Goal: Transaction & Acquisition: Purchase product/service

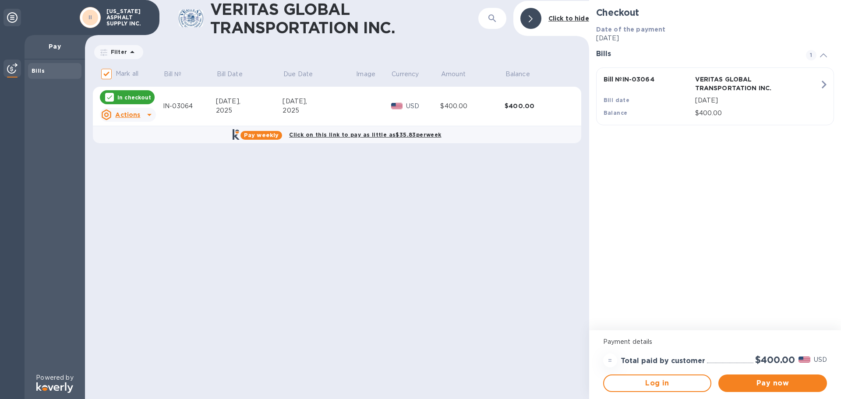
click at [131, 112] on u "Actions" at bounding box center [127, 114] width 25 height 7
click at [134, 148] on b "Open bill" at bounding box center [138, 150] width 29 height 7
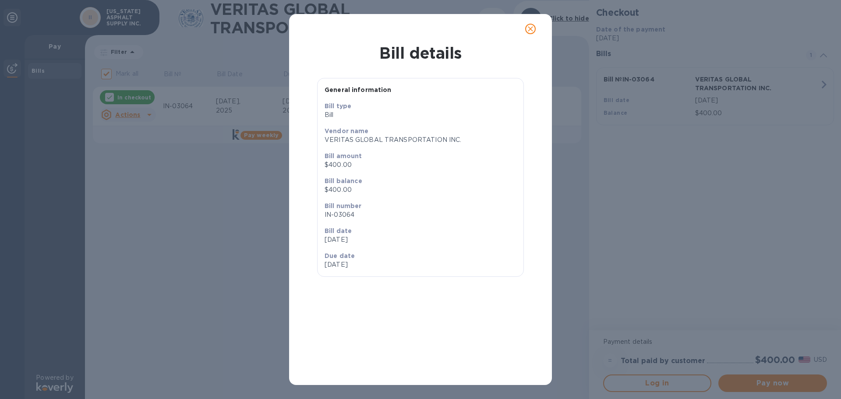
click at [530, 28] on icon "close" at bounding box center [530, 28] width 5 height 5
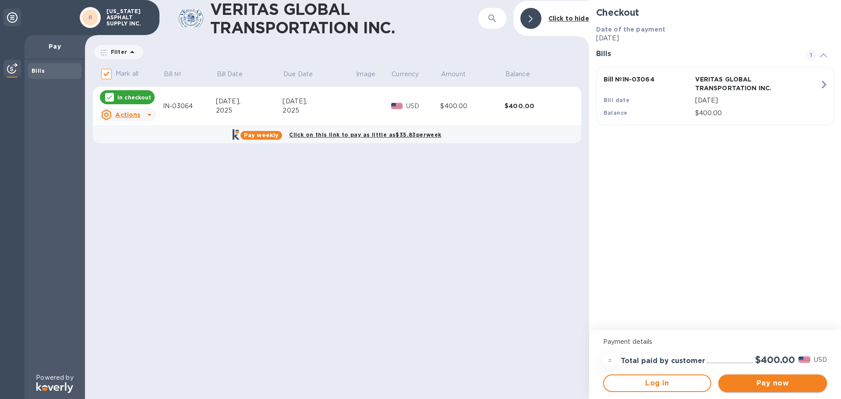
click at [772, 383] on span "Pay now" at bounding box center [772, 383] width 95 height 11
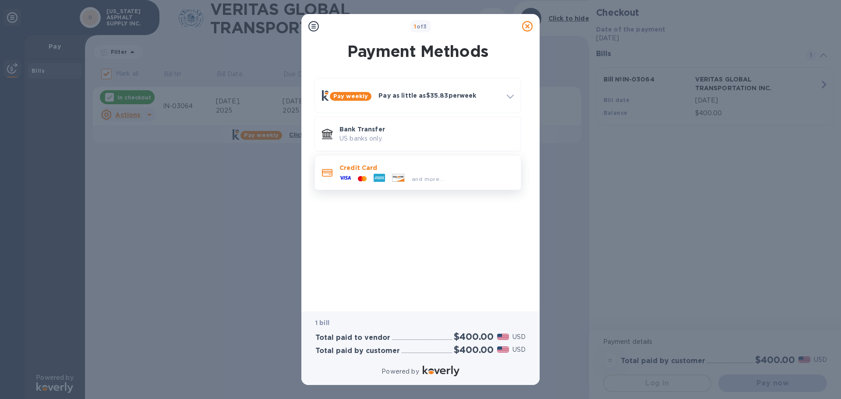
click at [438, 171] on p "Credit Card" at bounding box center [426, 167] width 174 height 9
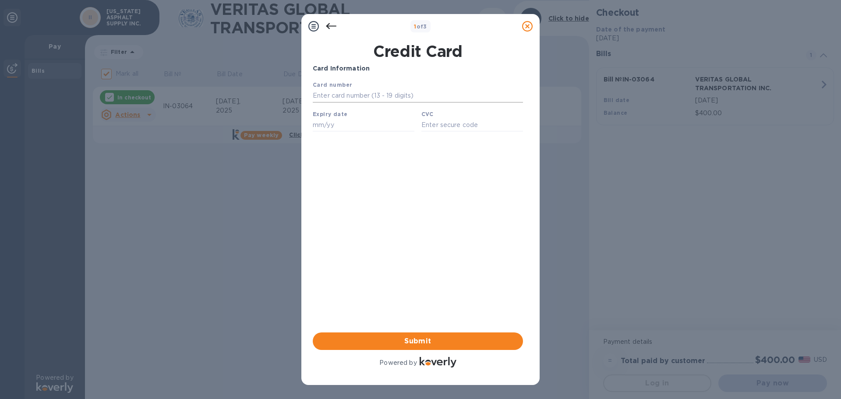
click at [345, 90] on input "text" at bounding box center [418, 95] width 210 height 13
type input "[CREDIT_CARD_NUMBER]"
click at [335, 122] on input "text" at bounding box center [364, 124] width 102 height 13
type input "07/27"
click at [451, 131] on input "text" at bounding box center [472, 124] width 102 height 13
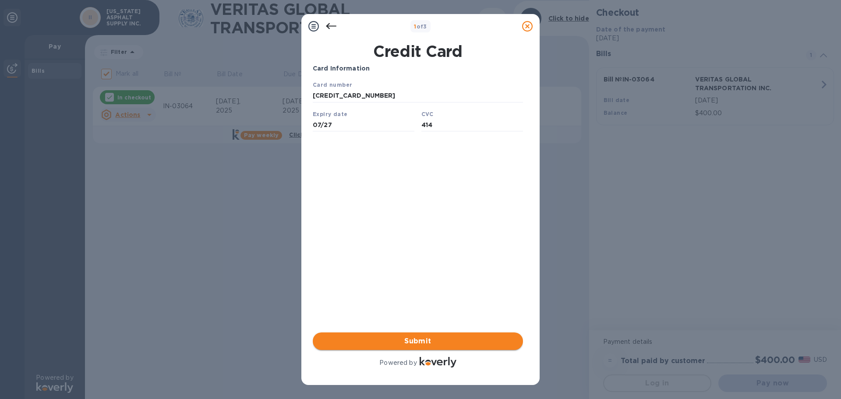
type input "414"
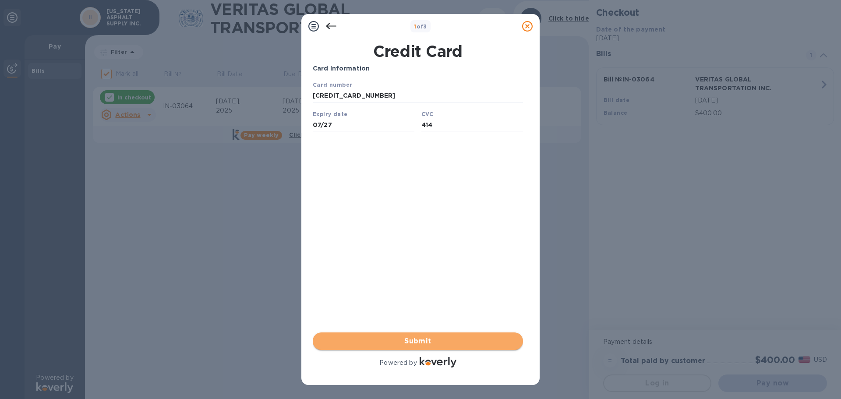
click at [430, 341] on span "Submit" at bounding box center [418, 341] width 196 height 11
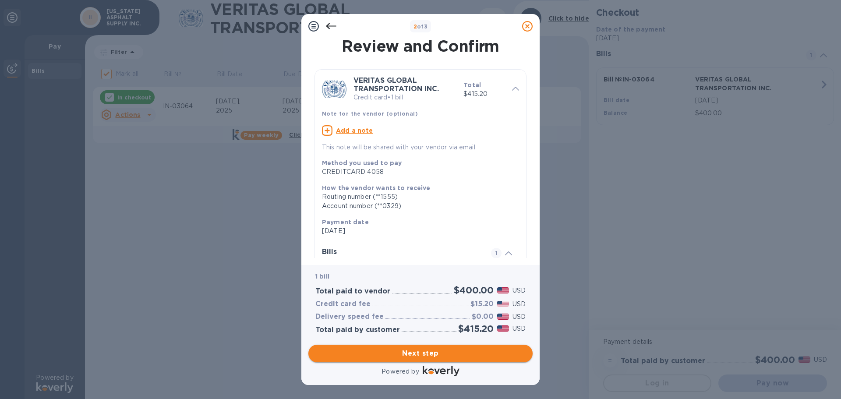
click at [429, 354] on span "Next step" at bounding box center [420, 353] width 210 height 11
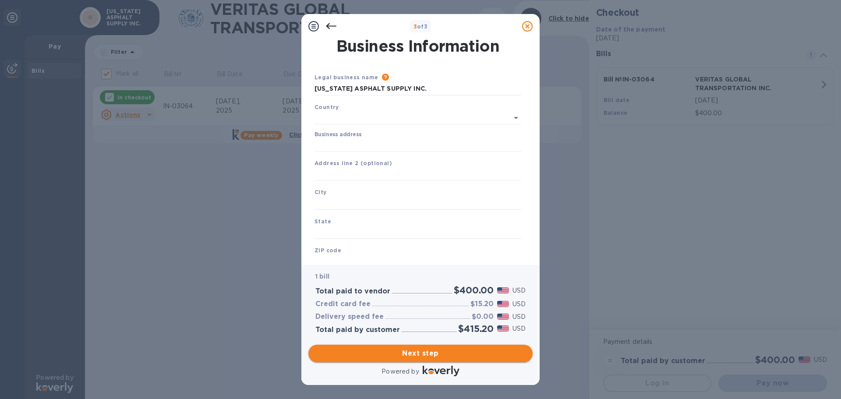
type input "[GEOGRAPHIC_DATA]"
click at [344, 141] on input "Business address" at bounding box center [418, 143] width 207 height 13
type input "[STREET_ADDRESS][PERSON_NAME]"
click at [342, 198] on input "text" at bounding box center [418, 201] width 207 height 13
type input "Nampa"
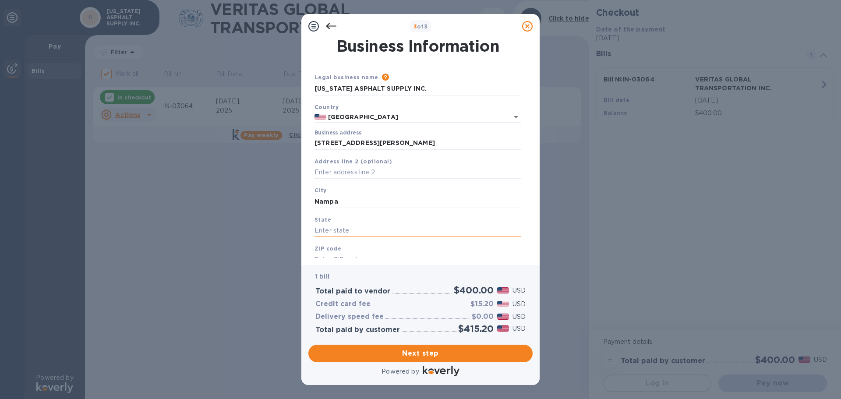
click at [335, 228] on input "text" at bounding box center [418, 230] width 207 height 13
type input "ID"
click at [334, 254] on input "text" at bounding box center [418, 259] width 207 height 13
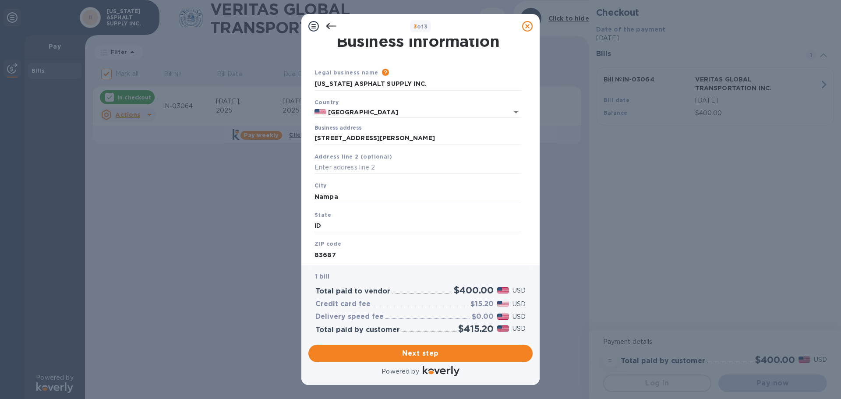
scroll to position [29, 0]
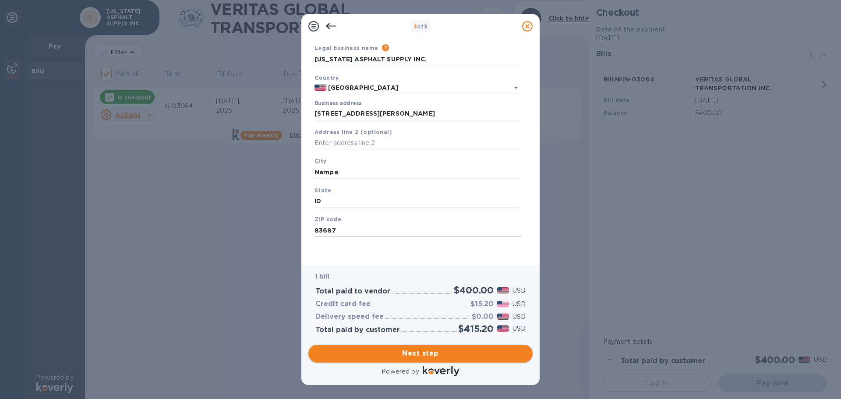
type input "83687"
click at [435, 351] on span "Next step" at bounding box center [420, 353] width 210 height 11
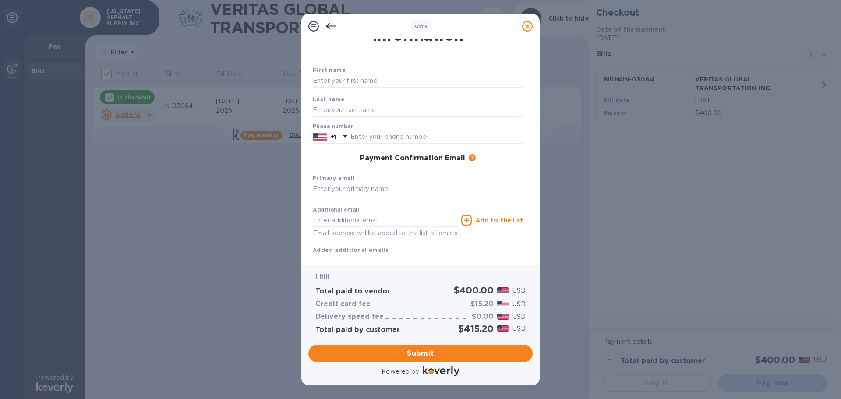
click at [350, 189] on input "text" at bounding box center [418, 189] width 210 height 13
type input "[EMAIL_ADDRESS][DOMAIN_NAME]"
click at [336, 218] on input "text" at bounding box center [385, 220] width 145 height 13
type input "[EMAIL_ADDRESS][DOMAIN_NAME]"
type input "[PERSON_NAME]"
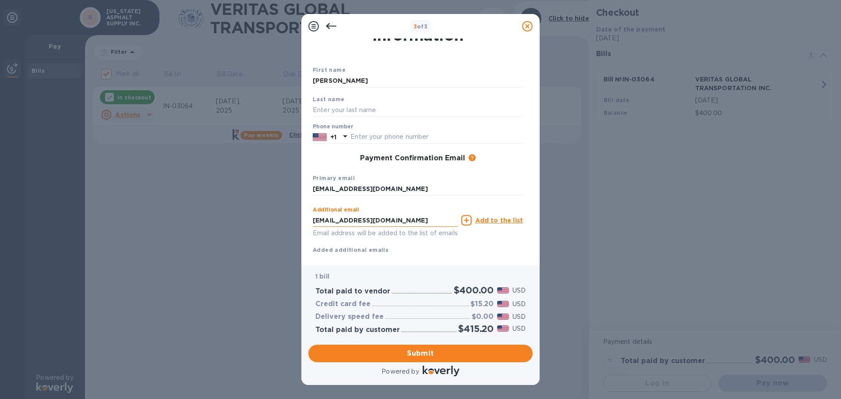
type input "[PERSON_NAME]"
type input "2088214038"
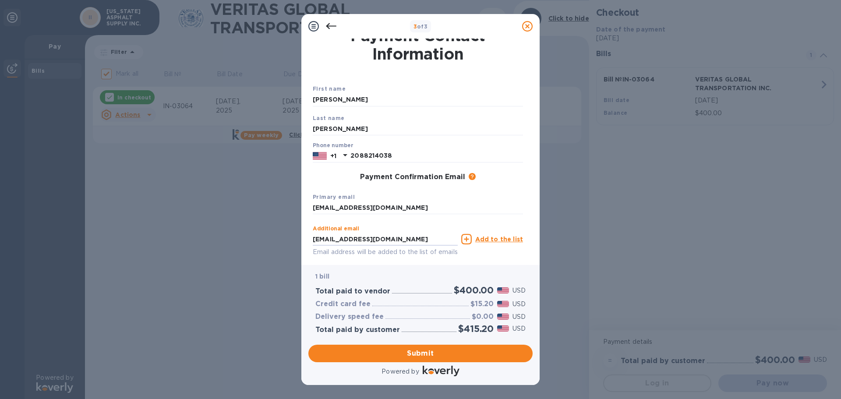
scroll to position [0, 0]
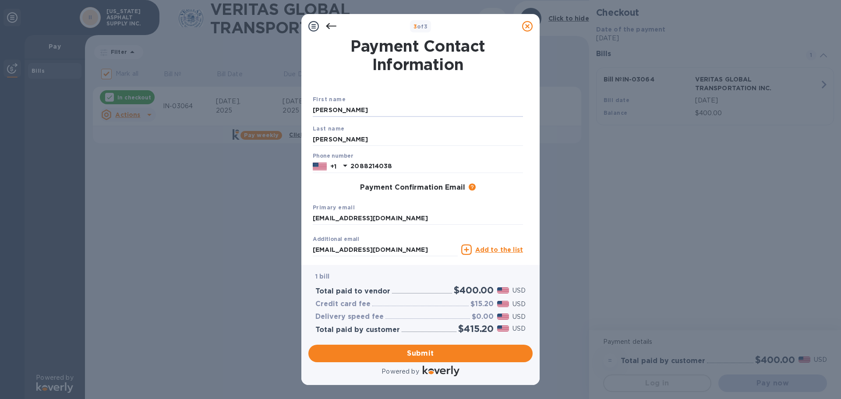
drag, startPoint x: 351, startPoint y: 113, endPoint x: 254, endPoint y: 103, distance: 98.1
click at [254, 103] on div "3 of 3 Payment Contact Information First name [PERSON_NAME] Last name [PERSON_N…" at bounding box center [420, 199] width 841 height 399
type input "[PERSON_NAME]"
click at [396, 167] on input "2088214038" at bounding box center [436, 166] width 173 height 13
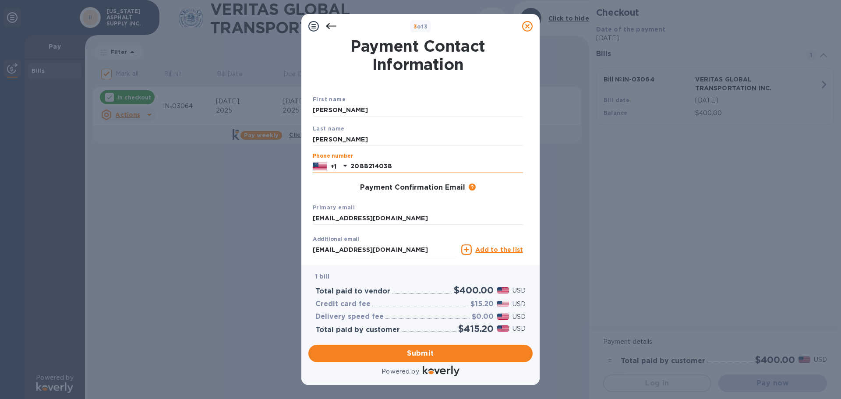
drag, startPoint x: 396, startPoint y: 167, endPoint x: 337, endPoint y: 168, distance: 59.1
click at [337, 168] on div "[PHONE_NUMBER]" at bounding box center [418, 166] width 210 height 13
type input "2086153153"
click at [424, 352] on span "Submit" at bounding box center [420, 353] width 210 height 11
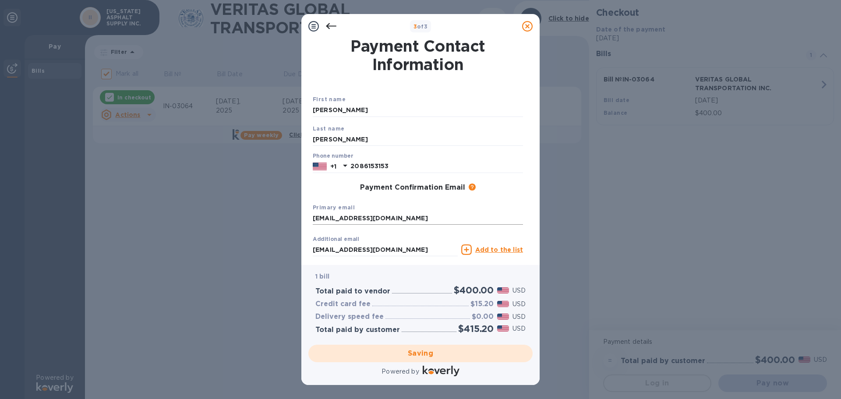
checkbox input "false"
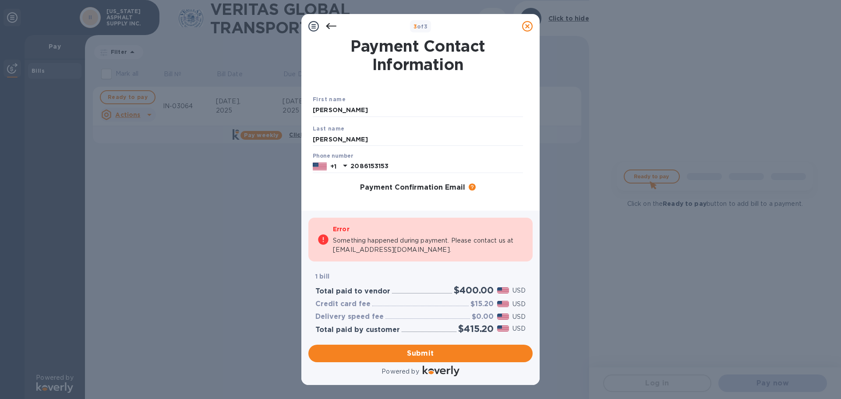
click at [331, 22] on icon at bounding box center [331, 26] width 11 height 11
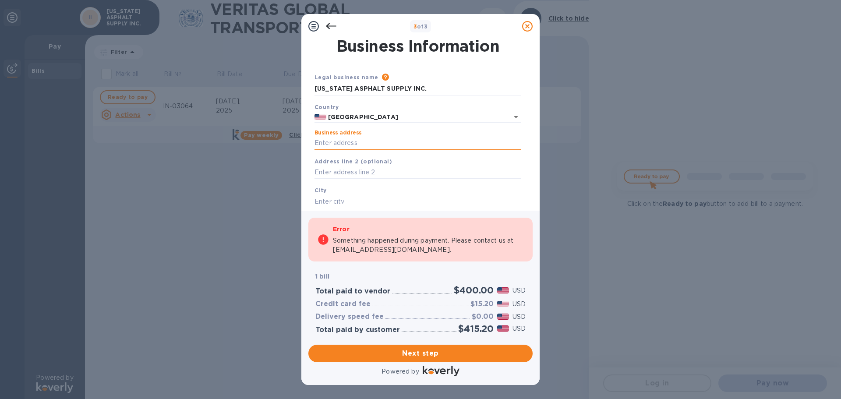
click at [380, 142] on input "Business address" at bounding box center [418, 143] width 207 height 13
type input "PO Box 50538"
click at [336, 200] on input "text" at bounding box center [418, 201] width 207 height 13
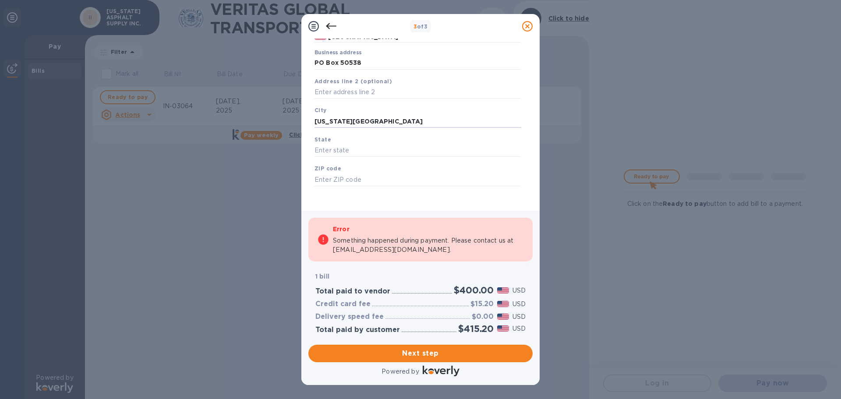
scroll to position [84, 0]
type input "[US_STATE][GEOGRAPHIC_DATA]"
click at [350, 146] on input "text" at bounding box center [418, 147] width 207 height 13
type input "ID"
click at [360, 164] on div "ZIP code" at bounding box center [418, 171] width 214 height 29
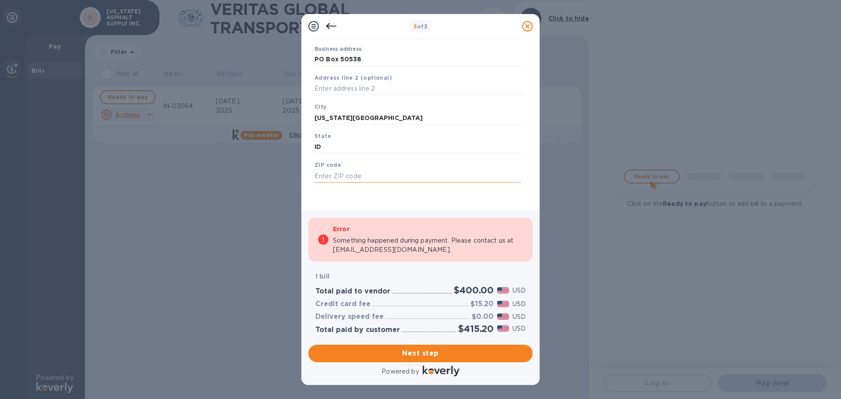
click at [355, 174] on input "text" at bounding box center [418, 176] width 207 height 13
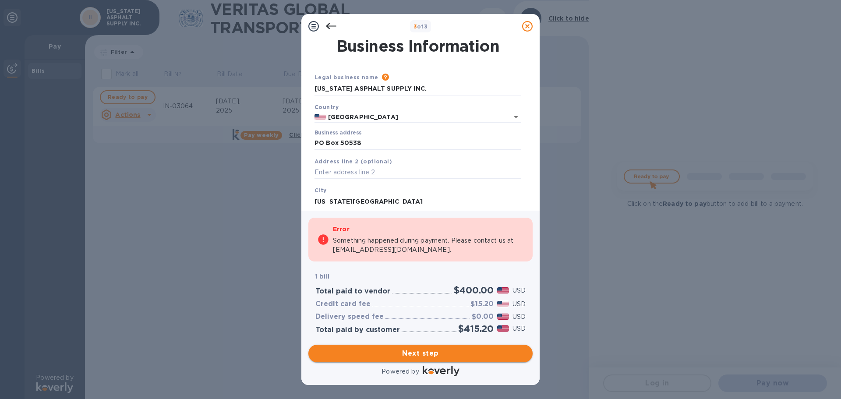
type input "83405"
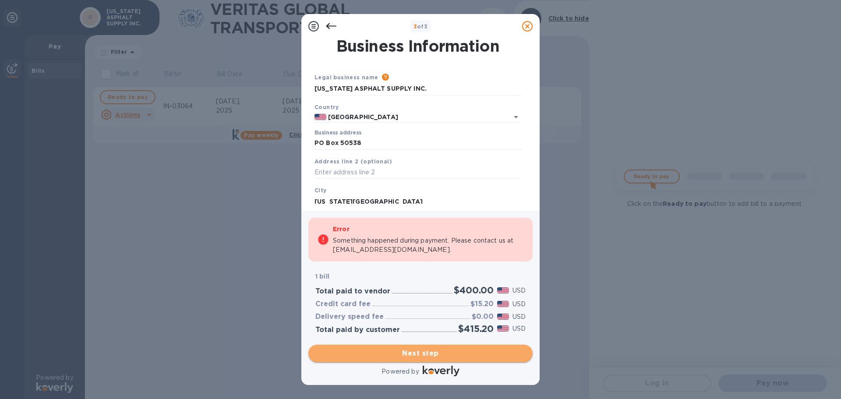
click at [425, 351] on span "Next step" at bounding box center [420, 353] width 210 height 11
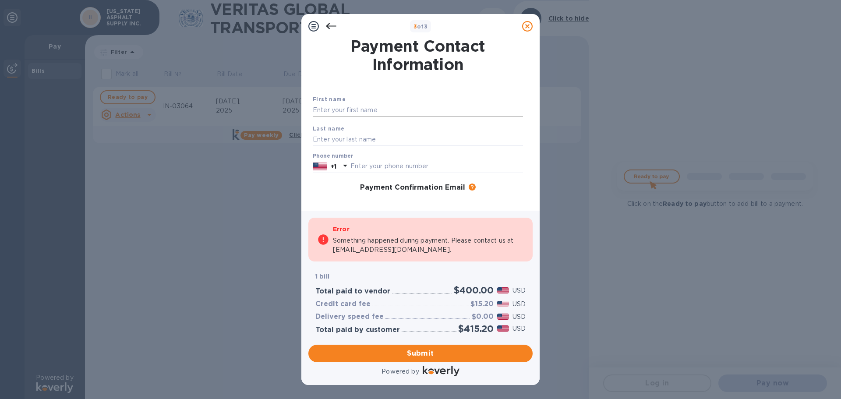
click at [359, 110] on input "text" at bounding box center [418, 110] width 210 height 13
type input "[PERSON_NAME]"
click at [371, 162] on input "text" at bounding box center [436, 166] width 173 height 13
type input "2084427742"
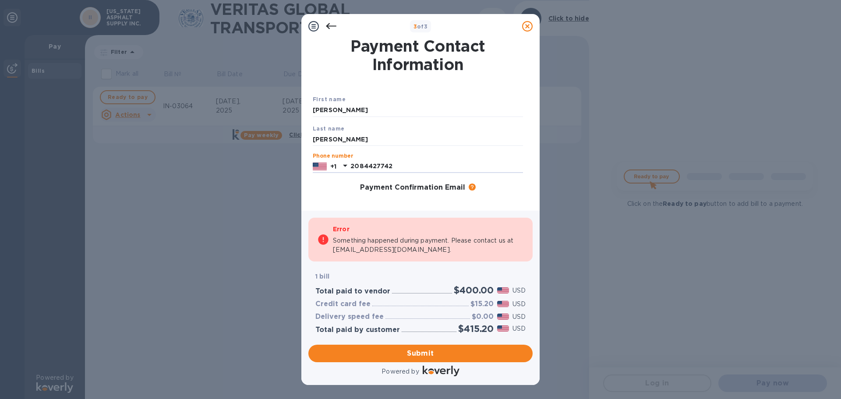
click at [359, 212] on div "Error Something happened during payment. Please contact us at [EMAIL_ADDRESS][D…" at bounding box center [421, 294] width 228 height 171
click at [435, 355] on span "Submit" at bounding box center [420, 353] width 210 height 11
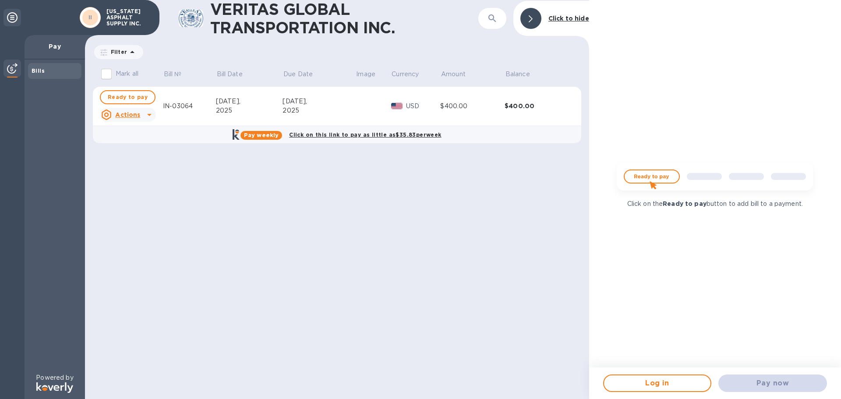
click at [62, 44] on p "Pay" at bounding box center [55, 46] width 46 height 9
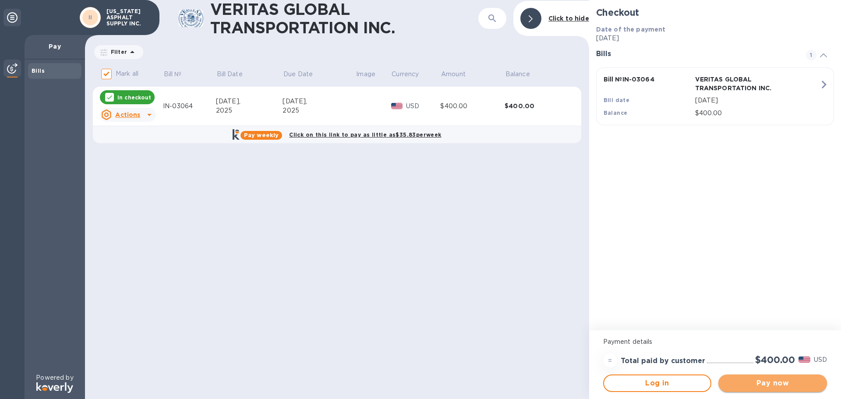
click at [771, 381] on span "Pay now" at bounding box center [772, 383] width 95 height 11
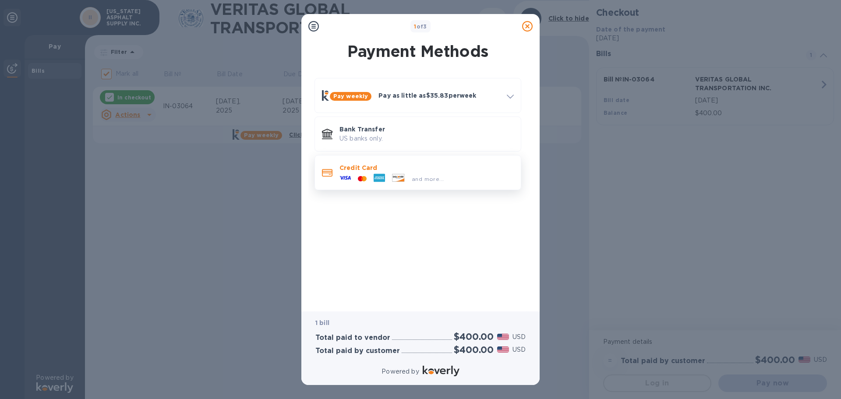
click at [459, 173] on div "and more..." at bounding box center [426, 177] width 174 height 10
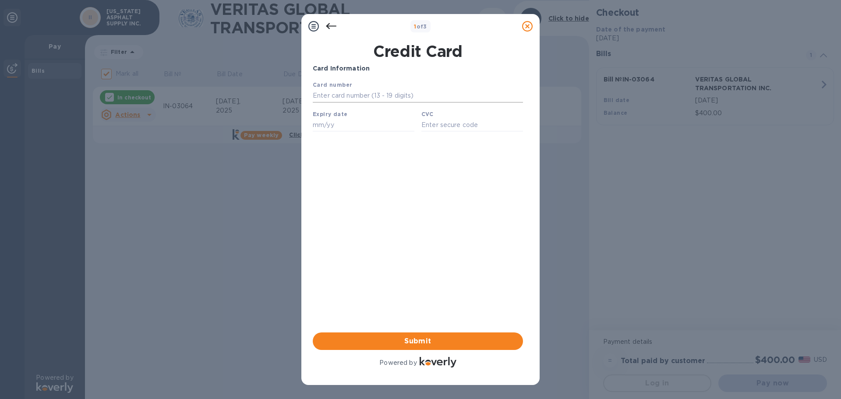
click at [332, 93] on input "text" at bounding box center [418, 95] width 210 height 13
type input "[CREDIT_CARD_NUMBER]"
click at [336, 125] on input "text" at bounding box center [364, 124] width 102 height 13
type input "07/27"
click at [443, 128] on input "text" at bounding box center [472, 124] width 102 height 13
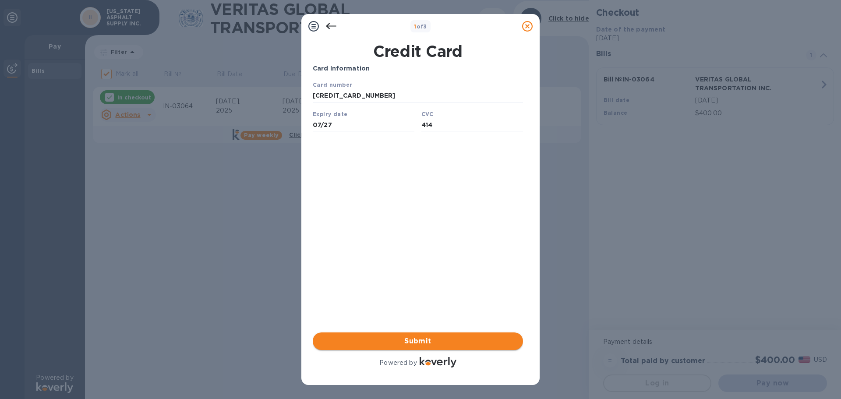
type input "414"
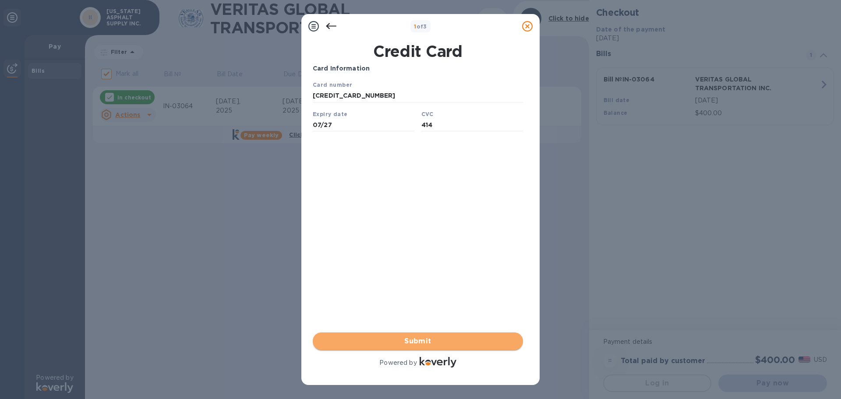
click at [442, 344] on span "Submit" at bounding box center [418, 341] width 196 height 11
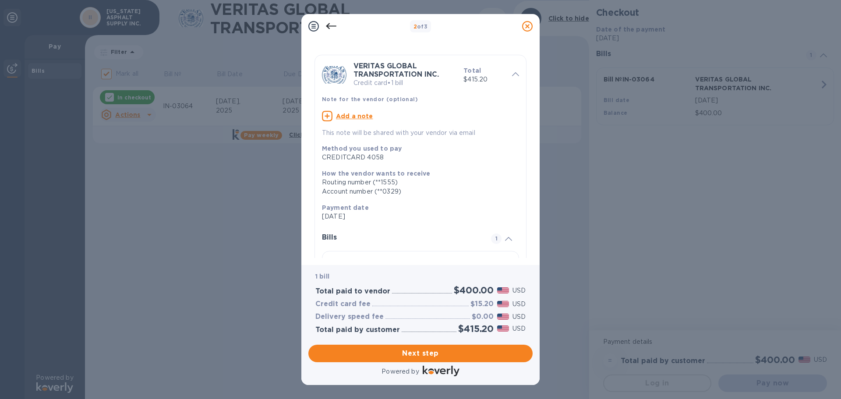
scroll to position [9, 0]
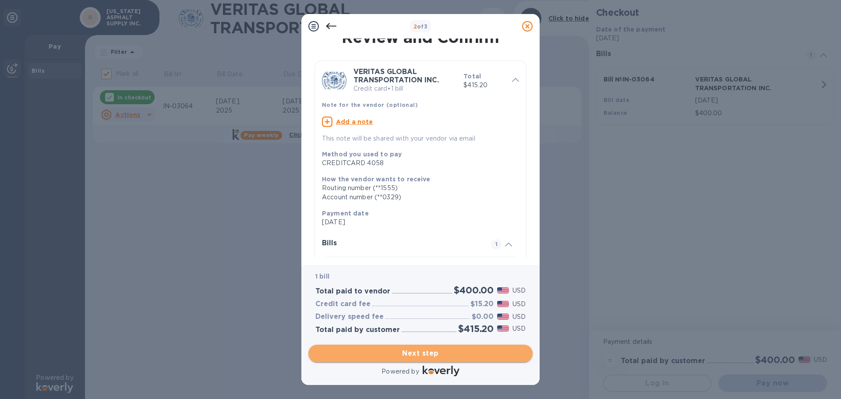
click at [423, 353] on span "Next step" at bounding box center [420, 353] width 210 height 11
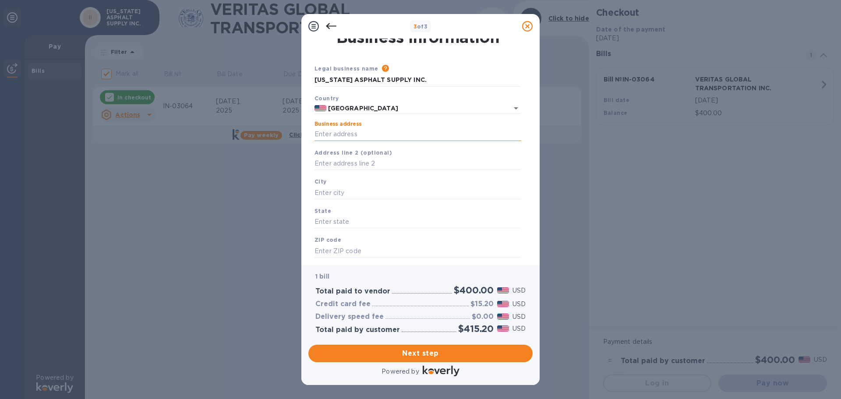
click at [358, 137] on input "Business address" at bounding box center [418, 134] width 207 height 13
type input "PO Box 50538"
click at [338, 191] on input "text" at bounding box center [418, 192] width 207 height 13
type input "[US_STATE][GEOGRAPHIC_DATA]"
type input "[US_STATE]"
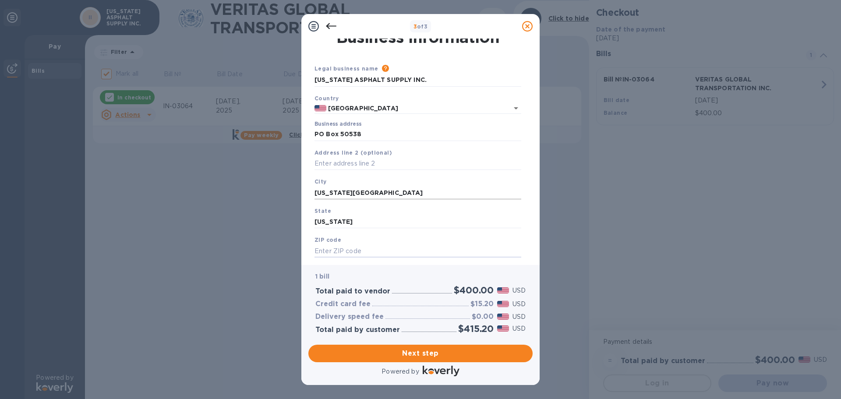
type input "7"
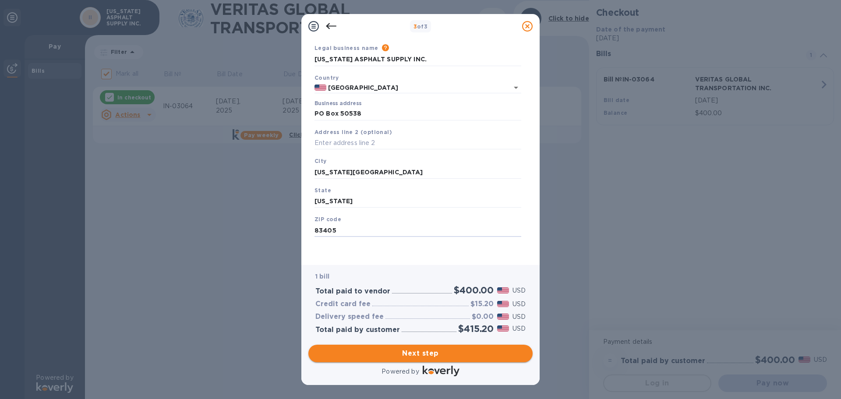
type input "83405"
click at [406, 352] on span "Next step" at bounding box center [420, 353] width 210 height 11
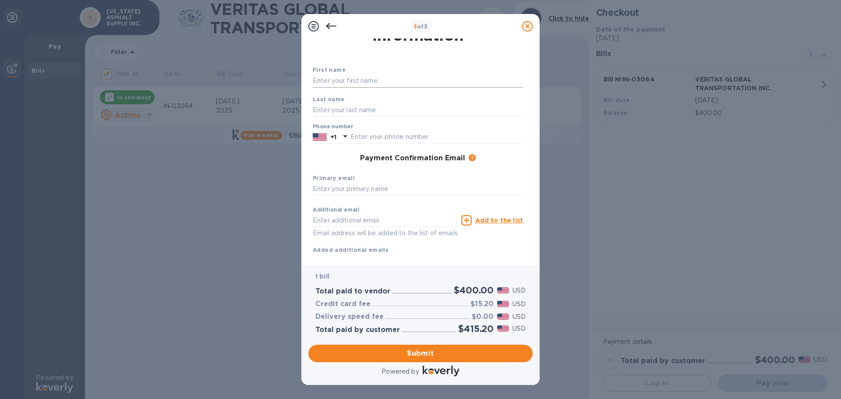
click at [351, 81] on input "text" at bounding box center [418, 80] width 210 height 13
type input "[PERSON_NAME]"
click at [363, 136] on input "text" at bounding box center [436, 137] width 173 height 13
type input "2084427742"
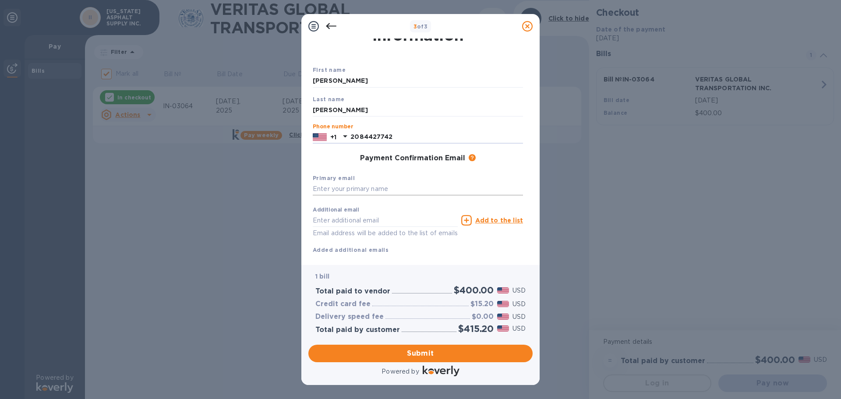
click at [348, 191] on input "text" at bounding box center [418, 189] width 210 height 13
drag, startPoint x: 413, startPoint y: 189, endPoint x: 315, endPoint y: 188, distance: 97.2
click at [296, 188] on div "3 of 3 Payment Contact Information First name Alejandro Last name Rosales Phone…" at bounding box center [420, 199] width 841 height 399
type input "[EMAIL_ADDRESS][DOMAIN_NAME]"
click at [338, 214] on input "text" at bounding box center [385, 220] width 145 height 13
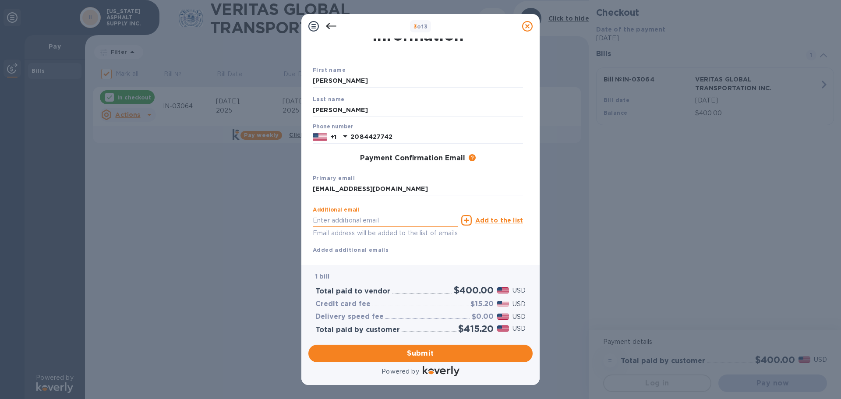
paste input "[EMAIL_ADDRESS][DOMAIN_NAME]"
drag, startPoint x: 339, startPoint y: 220, endPoint x: 276, endPoint y: 217, distance: 63.6
click at [276, 217] on div "3 of 3 Payment Contact Information First name Alejandro Last name Rosales Phone…" at bounding box center [420, 199] width 841 height 399
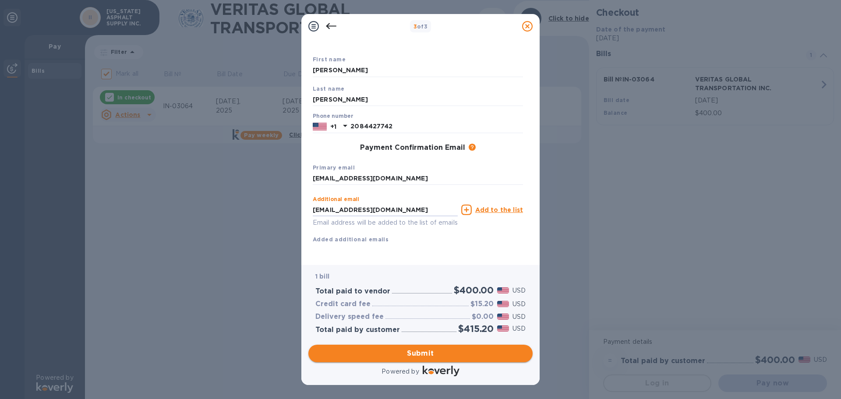
type input "erussell@idahoasphalt.com"
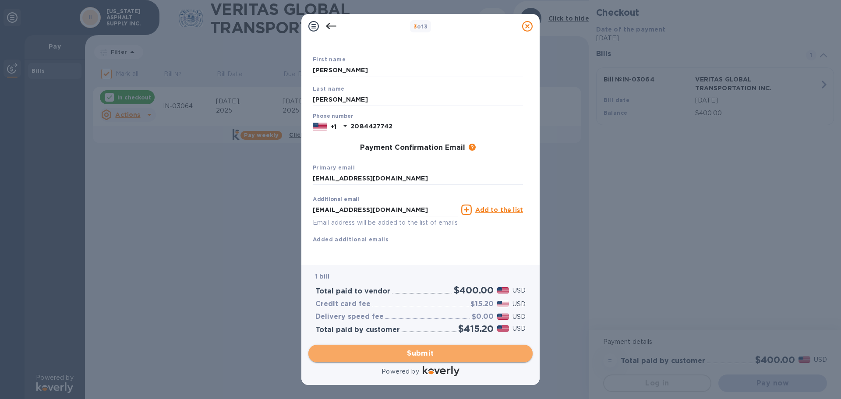
click at [422, 351] on span "Submit" at bounding box center [420, 353] width 210 height 11
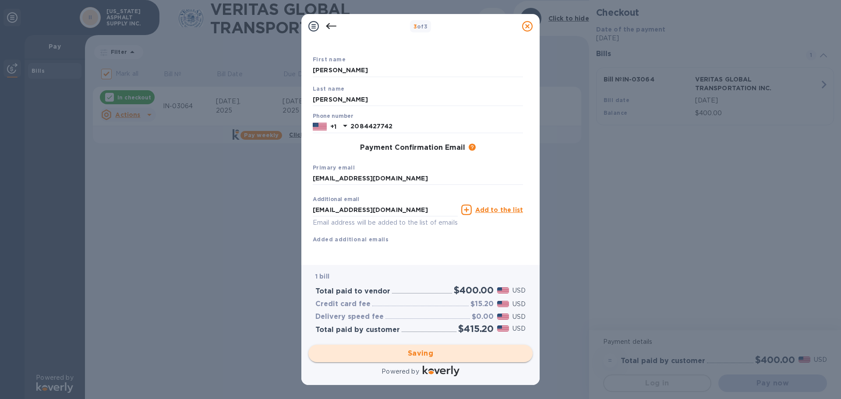
checkbox input "false"
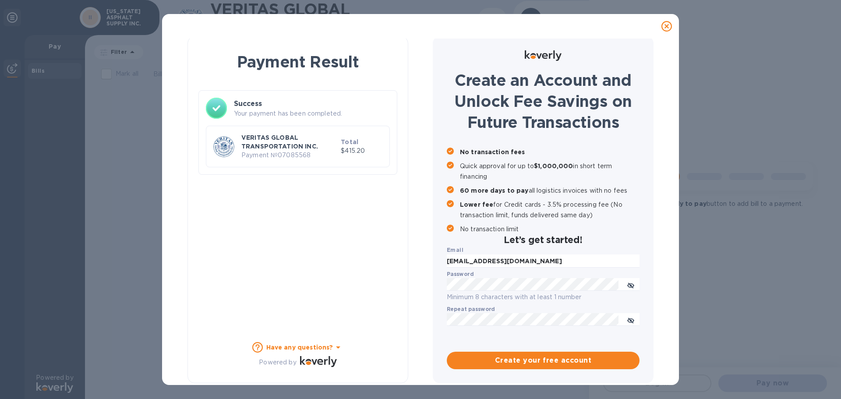
scroll to position [4, 0]
